Goal: Browse casually: Explore the website without a specific task or goal

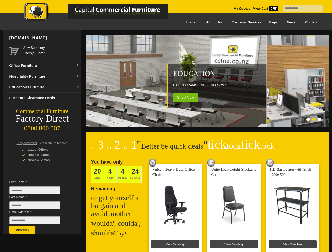
click at [299, 8] on input "text" at bounding box center [302, 8] width 39 height 7
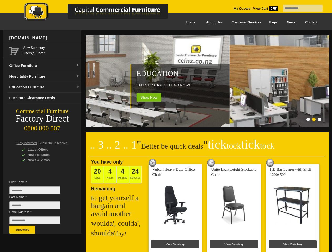
click at [39, 207] on input "Last Name *" at bounding box center [34, 206] width 51 height 8
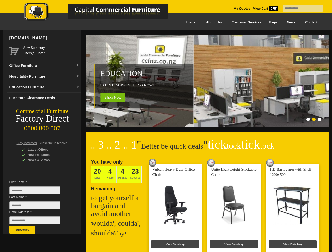
click at [22, 230] on button "Subscribe" at bounding box center [22, 230] width 26 height 8
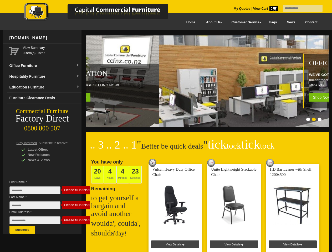
click at [201, 120] on ol at bounding box center [201, 120] width 246 height 5
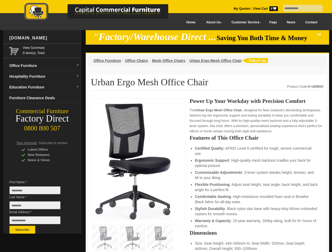
click at [299, 8] on input "text" at bounding box center [302, 8] width 39 height 7
click at [39, 207] on input "Last Name *" at bounding box center [34, 206] width 51 height 8
click at [22, 230] on button "Subscribe" at bounding box center [22, 230] width 26 height 8
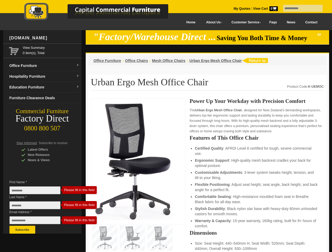
click at [207, 176] on li "Customisable Adjustments : 3-lever system tweaks height, tension, and tilt to y…" at bounding box center [257, 175] width 124 height 11
